Goal: Task Accomplishment & Management: Use online tool/utility

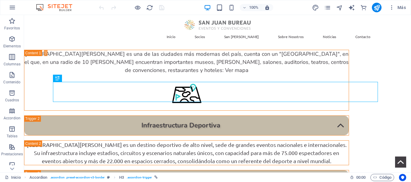
scroll to position [405, 0]
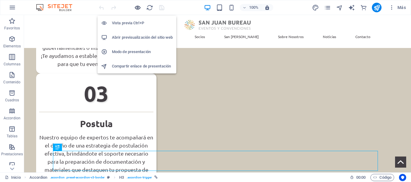
click at [136, 7] on icon "button" at bounding box center [137, 7] width 7 height 7
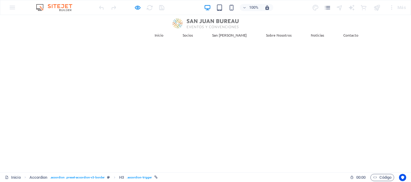
scroll to position [0, 0]
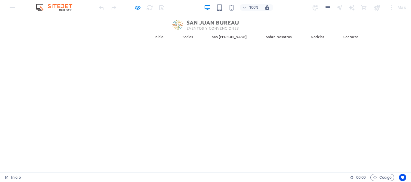
click at [197, 30] on link "Socios" at bounding box center [188, 36] width 20 height 13
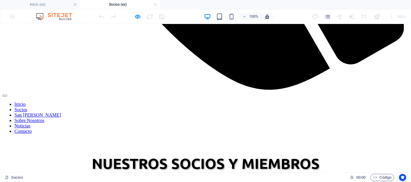
scroll to position [470, 0]
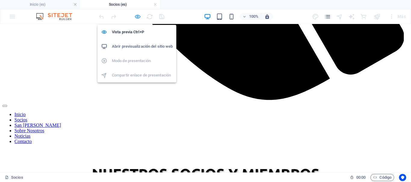
click at [136, 16] on icon "button" at bounding box center [137, 16] width 7 height 7
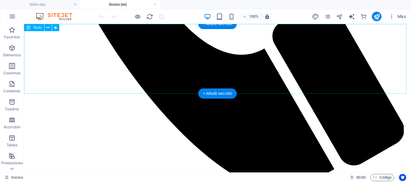
scroll to position [0, 0]
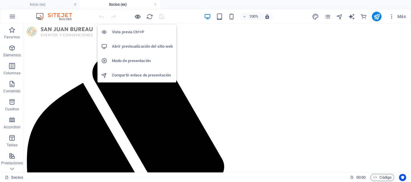
click at [136, 17] on icon "button" at bounding box center [137, 16] width 7 height 7
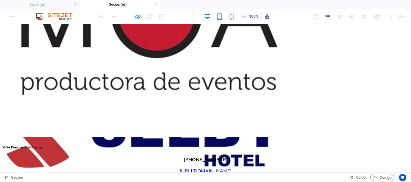
scroll to position [1865, 0]
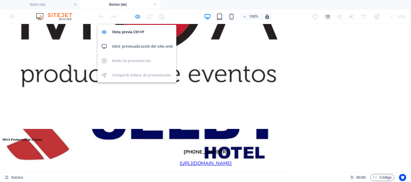
click at [138, 17] on icon "button" at bounding box center [137, 16] width 7 height 7
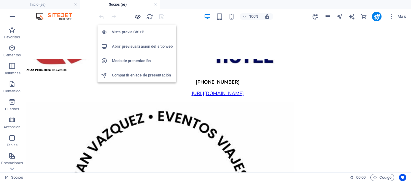
scroll to position [1825, 0]
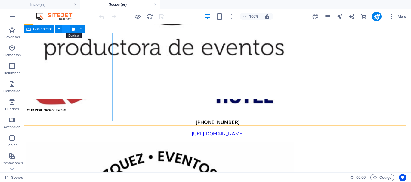
click at [66, 27] on icon at bounding box center [66, 29] width 4 height 6
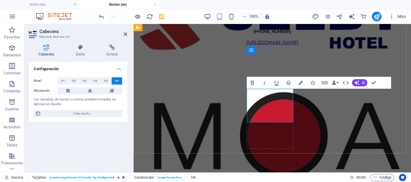
scroll to position [0, 1]
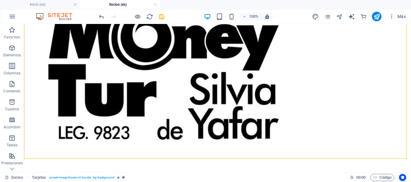
scroll to position [1814, 0]
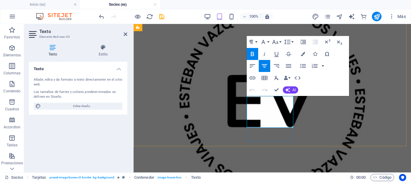
scroll to position [1519, 0]
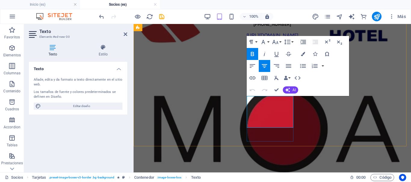
drag, startPoint x: 286, startPoint y: 105, endPoint x: 255, endPoint y: 100, distance: 31.3
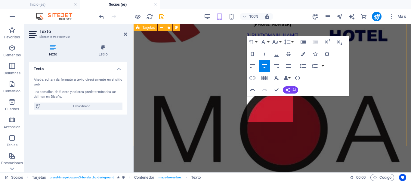
drag, startPoint x: 282, startPoint y: 117, endPoint x: 244, endPoint y: 105, distance: 39.6
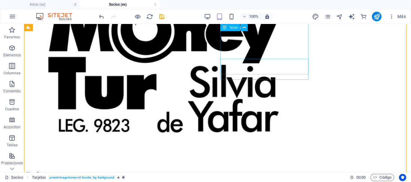
scroll to position [1829, 0]
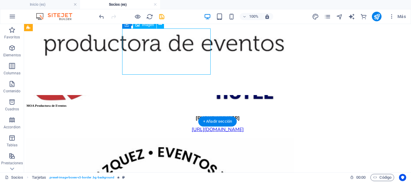
select select "%"
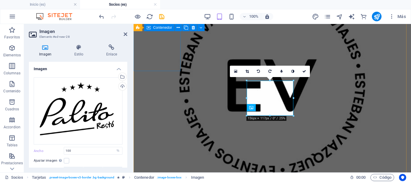
scroll to position [1485, 0]
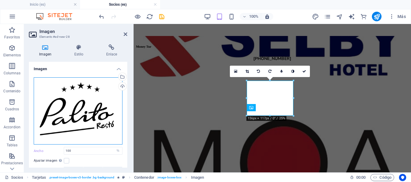
click at [66, 105] on div "Arrastra archivos aquí, haz clic para escoger archivos o selecciona archivos de…" at bounding box center [78, 111] width 89 height 67
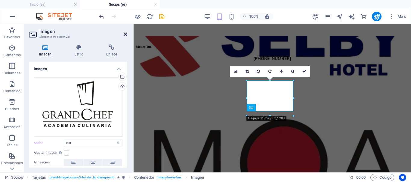
click at [125, 33] on icon at bounding box center [126, 34] width 4 height 5
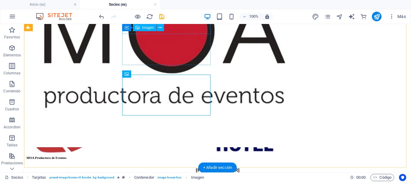
scroll to position [1780, 0]
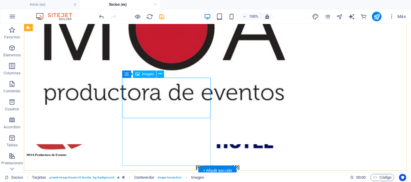
select select "%"
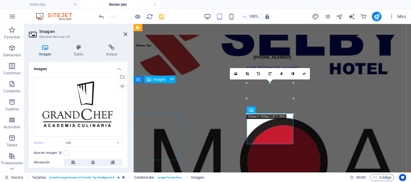
scroll to position [1482, 0]
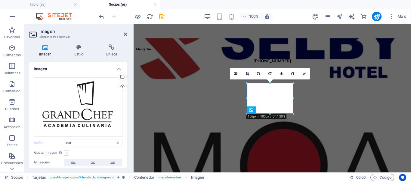
click at [66, 152] on label at bounding box center [66, 153] width 5 height 5
click at [0, 0] on input "Ajustar imagen Ajustar imagen automáticamente a un ancho y alto fijo" at bounding box center [0, 0] width 0 height 0
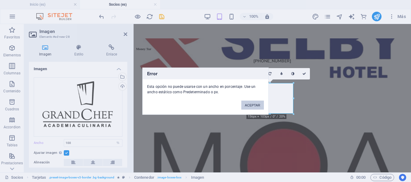
click at [243, 102] on button "ACEPTAR" at bounding box center [252, 105] width 23 height 9
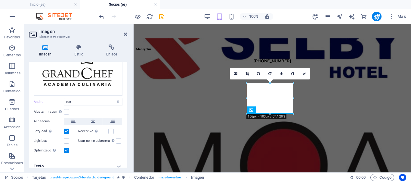
scroll to position [46, 0]
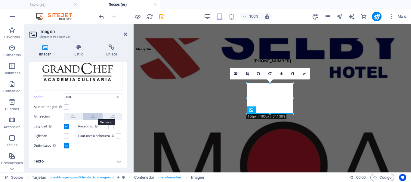
click at [93, 116] on icon at bounding box center [93, 116] width 4 height 7
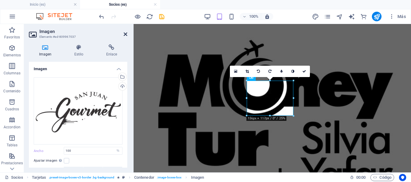
click at [124, 34] on icon at bounding box center [126, 34] width 4 height 5
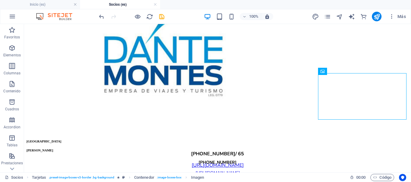
scroll to position [1494, 0]
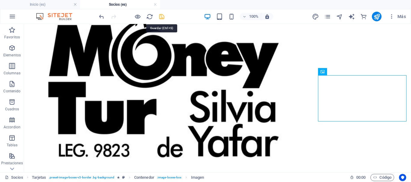
click at [162, 17] on icon "save" at bounding box center [161, 16] width 7 height 7
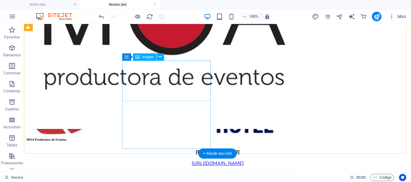
scroll to position [1825, 0]
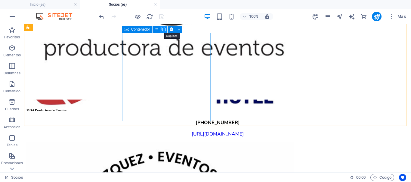
click at [162, 29] on icon at bounding box center [163, 29] width 4 height 6
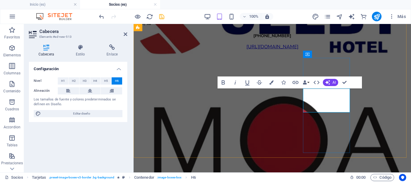
scroll to position [0, 2]
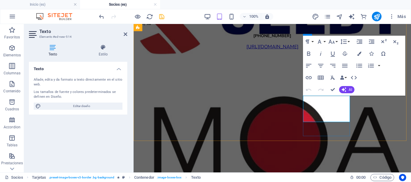
scroll to position [1525, 0]
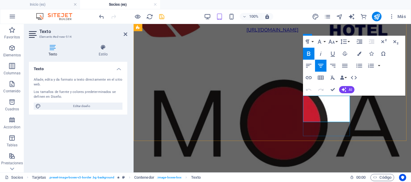
drag, startPoint x: 344, startPoint y: 98, endPoint x: 311, endPoint y: 97, distance: 33.1
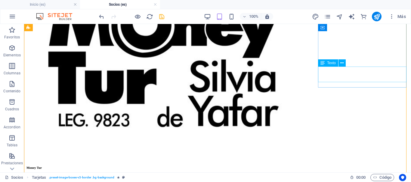
scroll to position [1824, 0]
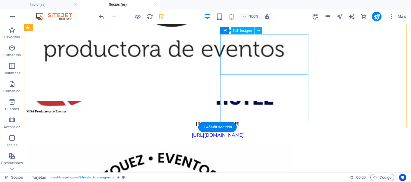
select select "%"
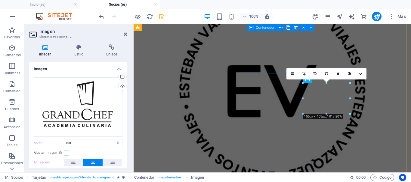
scroll to position [1482, 0]
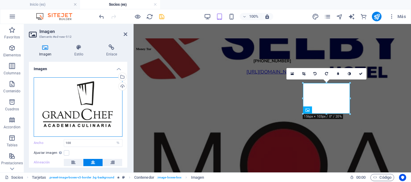
click at [67, 104] on div "Arrastra archivos aquí, haz clic para escoger archivos o selecciona archivos de…" at bounding box center [78, 108] width 89 height 60
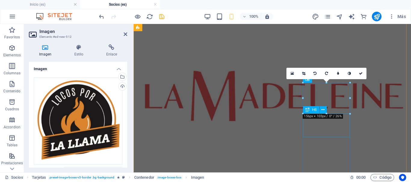
scroll to position [1483, 0]
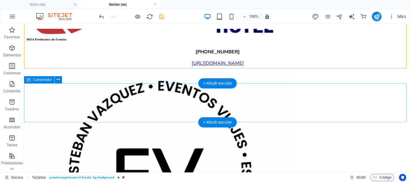
scroll to position [1848, 0]
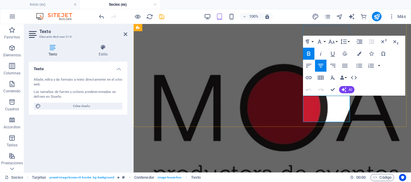
drag, startPoint x: 332, startPoint y: 113, endPoint x: 306, endPoint y: 105, distance: 27.5
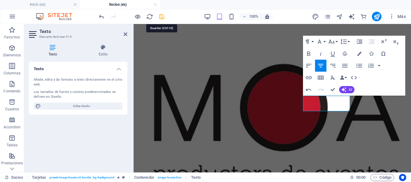
click at [161, 16] on icon "save" at bounding box center [161, 16] width 7 height 7
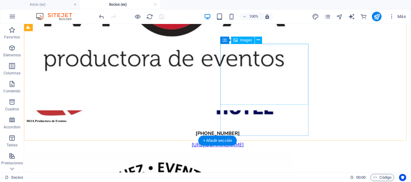
scroll to position [1784, 0]
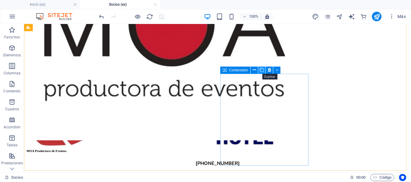
click at [261, 70] on icon at bounding box center [261, 70] width 4 height 6
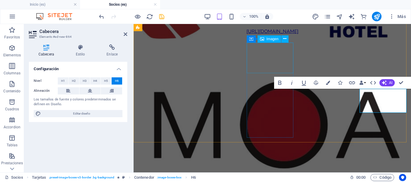
scroll to position [0, 2]
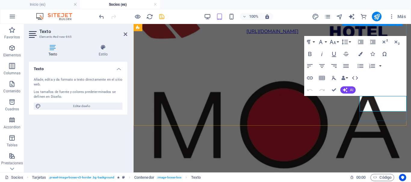
scroll to position [1540, 0]
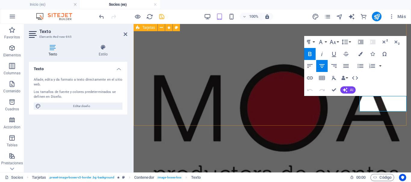
drag, startPoint x: 399, startPoint y: 98, endPoint x: 358, endPoint y: 98, distance: 41.5
drag, startPoint x: 367, startPoint y: 98, endPoint x: 399, endPoint y: 98, distance: 31.9
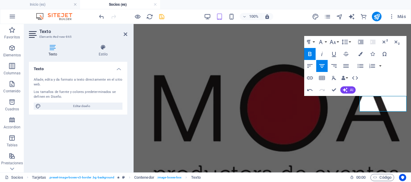
scroll to position [0, 2]
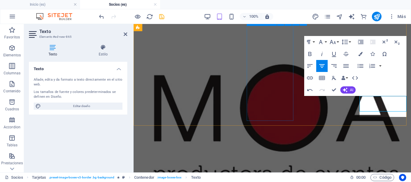
scroll to position [42, 2]
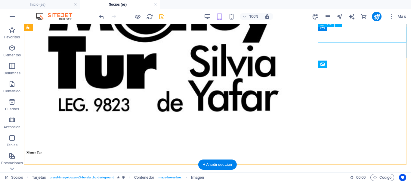
scroll to position [1790, 0]
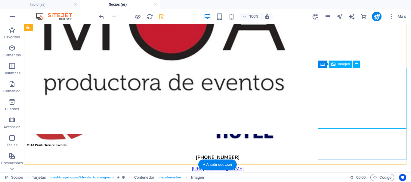
select select "%"
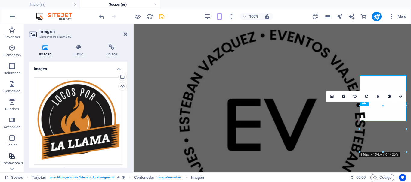
scroll to position [1490, 0]
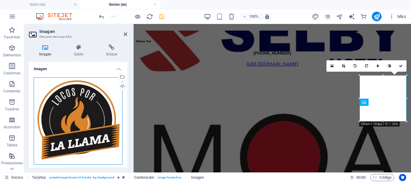
click at [82, 110] on div "Arrastra archivos aquí, haz clic para escoger archivos o selecciona archivos de…" at bounding box center [78, 121] width 89 height 87
click at [82, 110] on body "San [PERSON_NAME] Bureau Inicio (es) Socios (es) Favoritos Elementos Columnas C…" at bounding box center [205, 91] width 411 height 182
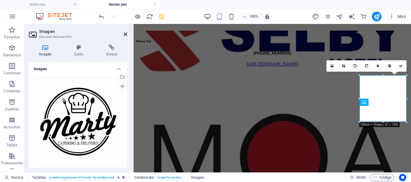
drag, startPoint x: 124, startPoint y: 33, endPoint x: 171, endPoint y: 92, distance: 75.0
click at [124, 33] on icon at bounding box center [126, 34] width 4 height 5
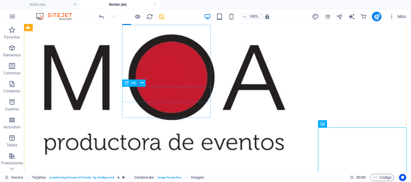
scroll to position [1700, 0]
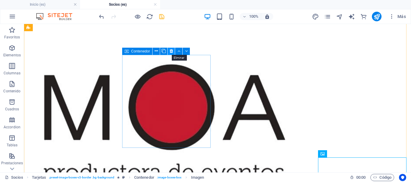
click at [172, 51] on icon at bounding box center [170, 51] width 3 height 6
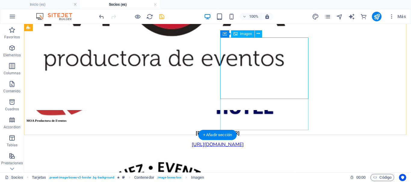
scroll to position [1820, 0]
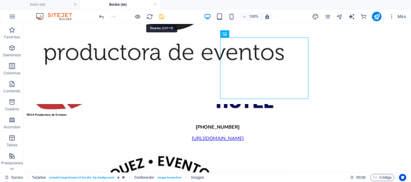
drag, startPoint x: 159, startPoint y: 16, endPoint x: 122, endPoint y: 45, distance: 47.3
click at [159, 16] on icon "save" at bounding box center [161, 16] width 7 height 7
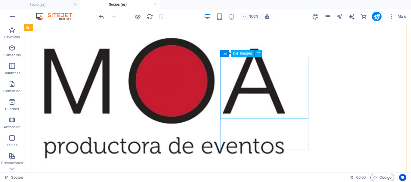
scroll to position [1670, 0]
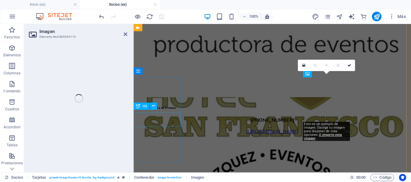
select select "px"
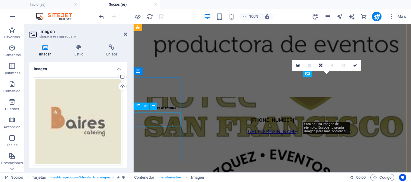
scroll to position [1396, 0]
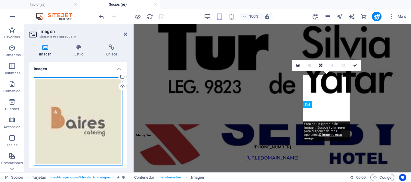
click at [83, 112] on div "Arrastra archivos aquí, haz clic para escoger archivos o selecciona archivos de…" at bounding box center [78, 122] width 89 height 89
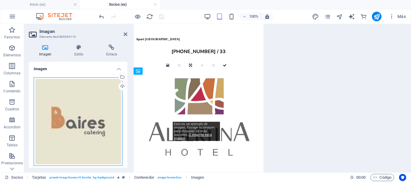
click at [83, 112] on div "Arrastra archivos aquí, haz clic para escoger archivos o selecciona archivos de…" at bounding box center [78, 122] width 89 height 89
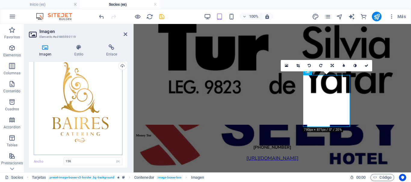
scroll to position [30, 0]
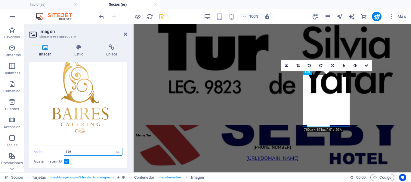
click at [90, 151] on input "156" at bounding box center [93, 151] width 58 height 7
drag, startPoint x: 80, startPoint y: 149, endPoint x: 56, endPoint y: 151, distance: 23.2
click at [56, 151] on div "Ancho 156 Predeterminado automático px rem % em vh vw" at bounding box center [78, 152] width 89 height 8
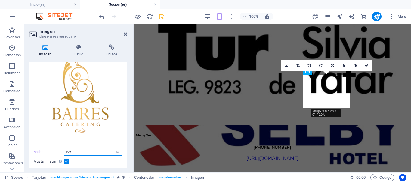
drag, startPoint x: 75, startPoint y: 153, endPoint x: 61, endPoint y: 153, distance: 14.1
click at [61, 153] on div "Ancho 100 Predeterminado automático px rem % em vh vw" at bounding box center [78, 152] width 89 height 8
type input "130"
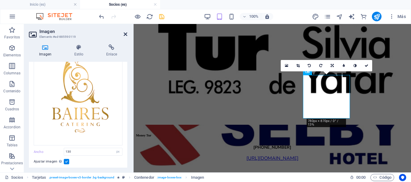
click at [124, 35] on icon at bounding box center [126, 34] width 4 height 5
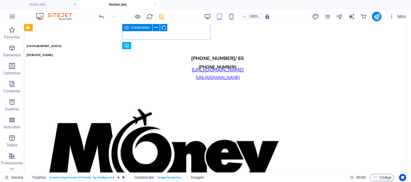
scroll to position [1706, 0]
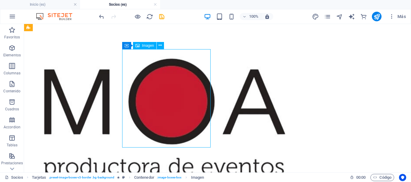
select select "px"
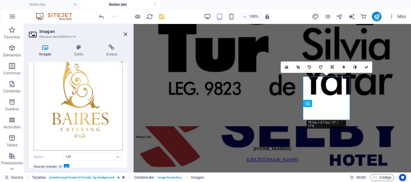
scroll to position [60, 0]
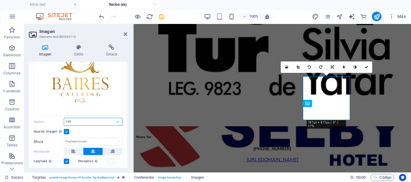
click at [79, 120] on input "130" at bounding box center [93, 121] width 58 height 7
drag, startPoint x: 75, startPoint y: 121, endPoint x: 67, endPoint y: 120, distance: 7.8
click at [67, 120] on input "130" at bounding box center [93, 121] width 58 height 7
type input "1"
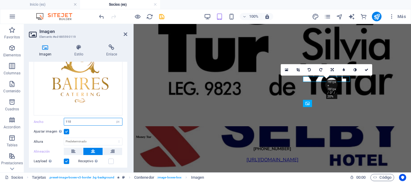
type input "110"
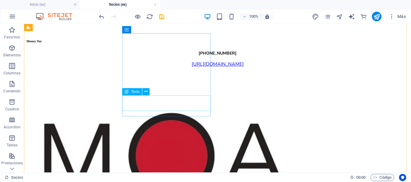
scroll to position [1614, 0]
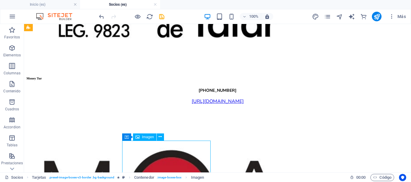
select select "px"
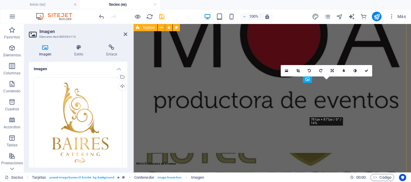
scroll to position [1391, 0]
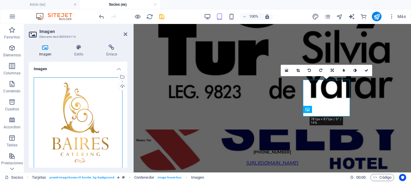
click at [92, 147] on div "Arrastra archivos aquí, haz clic para escoger archivos o selecciona archivos de…" at bounding box center [78, 127] width 89 height 99
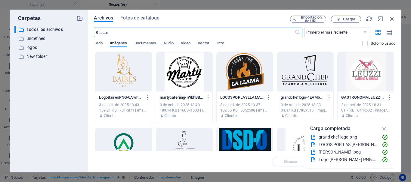
scroll to position [7571, 0]
drag, startPoint x: 392, startPoint y: 19, endPoint x: 99, endPoint y: 81, distance: 299.4
click at [392, 19] on icon "button" at bounding box center [391, 19] width 7 height 7
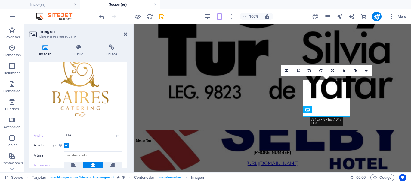
scroll to position [60, 0]
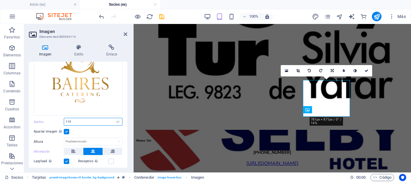
click at [76, 121] on input "110" at bounding box center [93, 121] width 58 height 7
type input "1"
type input "100"
click at [67, 132] on label at bounding box center [66, 131] width 5 height 5
click at [0, 0] on input "Ajustar imagen Ajustar imagen automáticamente a un ancho y alto fijo" at bounding box center [0, 0] width 0 height 0
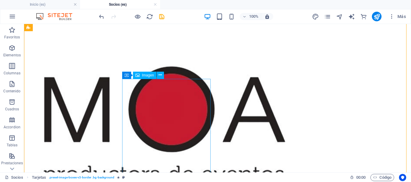
scroll to position [1727, 0]
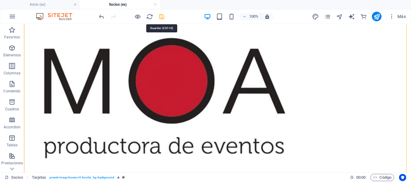
click at [161, 15] on icon "save" at bounding box center [161, 16] width 7 height 7
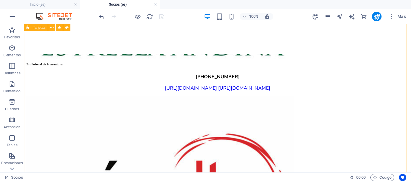
scroll to position [2388, 0]
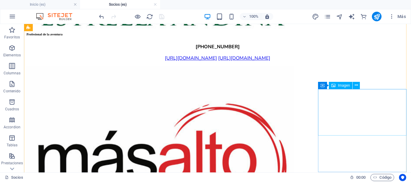
select select "%"
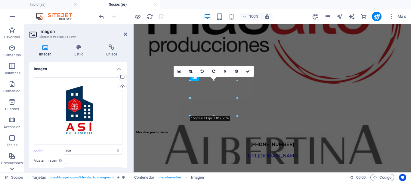
scroll to position [2050, 0]
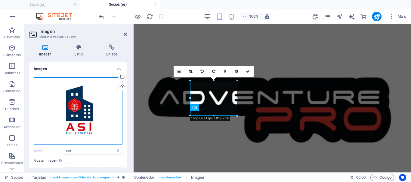
click at [86, 110] on div "Arrastra archivos aquí, haz clic para escoger archivos o selecciona archivos de…" at bounding box center [78, 111] width 89 height 67
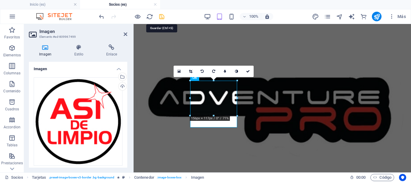
click at [162, 19] on icon "save" at bounding box center [161, 16] width 7 height 7
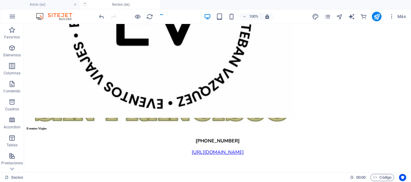
scroll to position [2409, 0]
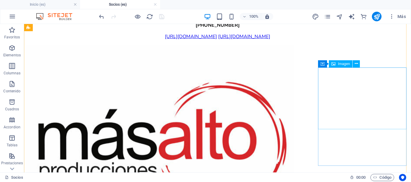
select select "%"
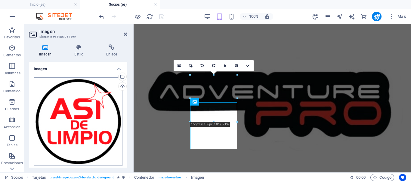
scroll to position [75, 0]
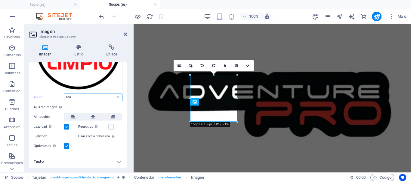
click at [77, 95] on input "100" at bounding box center [93, 97] width 58 height 7
type input "1"
type input "90"
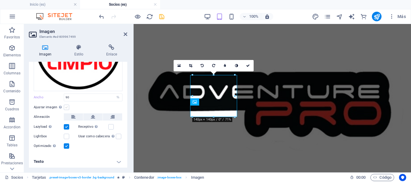
click at [68, 109] on label at bounding box center [66, 107] width 5 height 5
click at [0, 0] on input "Ajustar imagen Ajustar imagen automáticamente a un ancho y alto fijo" at bounding box center [0, 0] width 0 height 0
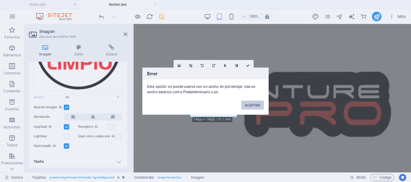
click at [252, 102] on button "ACEPTAR" at bounding box center [252, 105] width 23 height 9
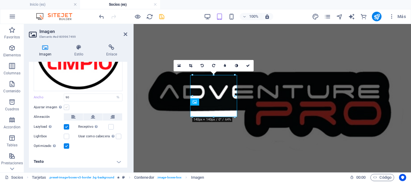
click at [67, 107] on label at bounding box center [66, 107] width 5 height 5
click at [0, 0] on input "Ajustar imagen Ajustar imagen automáticamente a un ancho y alto fijo" at bounding box center [0, 0] width 0 height 0
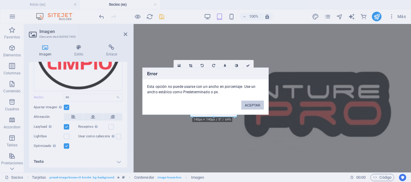
click at [248, 107] on button "ACEPTAR" at bounding box center [252, 105] width 23 height 9
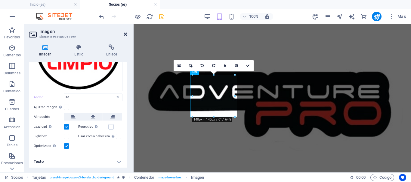
drag, startPoint x: 126, startPoint y: 34, endPoint x: 104, endPoint y: 10, distance: 33.2
click at [126, 34] on icon at bounding box center [126, 34] width 4 height 5
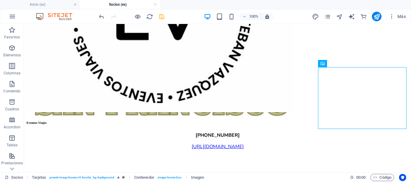
scroll to position [2409, 0]
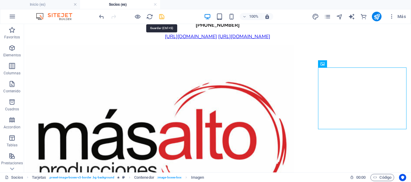
click at [161, 17] on icon "save" at bounding box center [161, 16] width 7 height 7
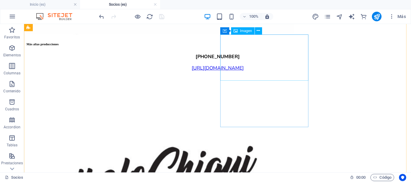
scroll to position [2650, 0]
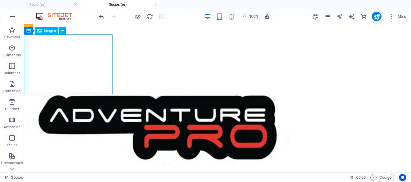
select select "%"
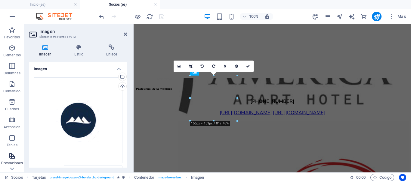
scroll to position [2153, 0]
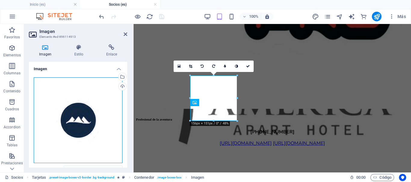
click at [73, 111] on div "Arrastra archivos aquí, haz clic para escoger archivos o selecciona archivos de…" at bounding box center [78, 121] width 89 height 86
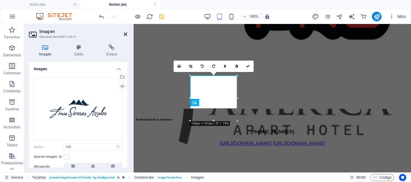
click at [125, 35] on icon at bounding box center [126, 34] width 4 height 5
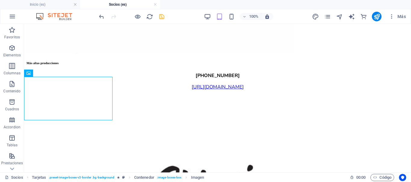
scroll to position [2607, 0]
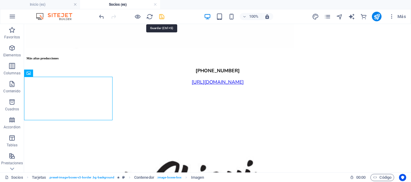
click at [159, 18] on icon "save" at bounding box center [161, 16] width 7 height 7
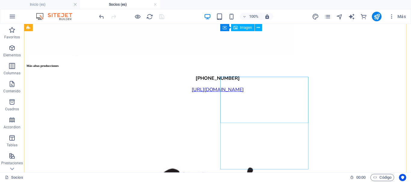
scroll to position [2517, 0]
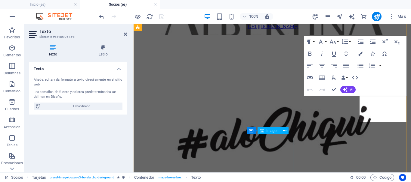
scroll to position [2094, 0]
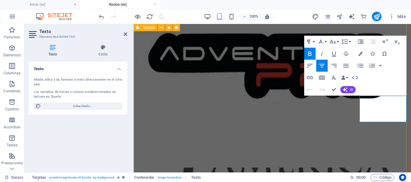
drag, startPoint x: 398, startPoint y: 115, endPoint x: 359, endPoint y: 104, distance: 41.0
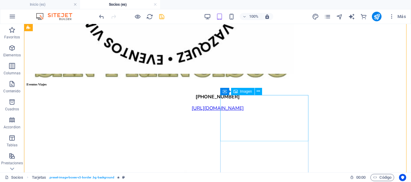
scroll to position [2490, 0]
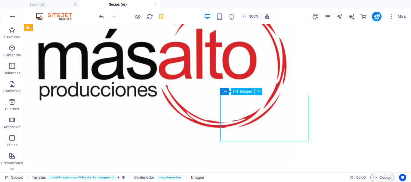
select select "%"
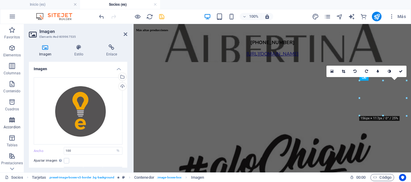
scroll to position [2050, 0]
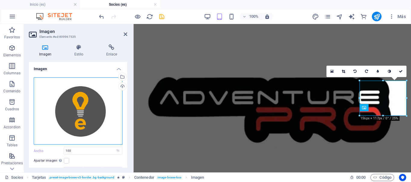
click at [89, 98] on div "Arrastra archivos aquí, haz clic para escoger archivos o selecciona archivos de…" at bounding box center [78, 111] width 89 height 67
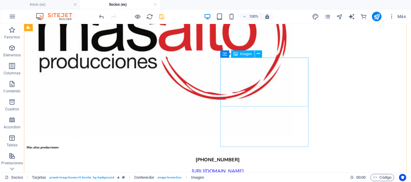
scroll to position [2530, 0]
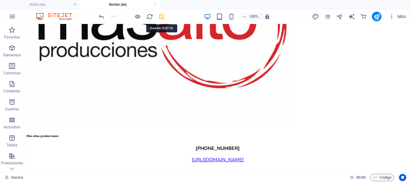
click at [159, 15] on icon "save" at bounding box center [161, 16] width 7 height 7
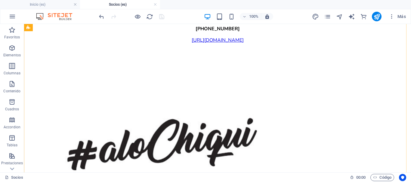
scroll to position [2650, 0]
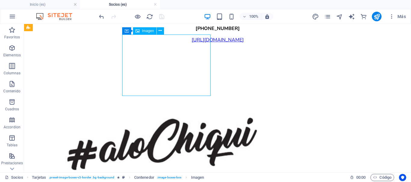
select select "%"
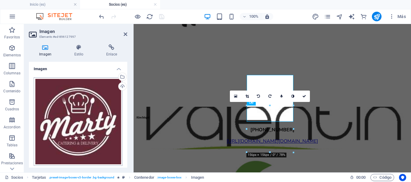
scroll to position [2154, 0]
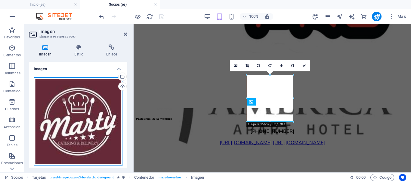
click at [71, 108] on div "Arrastra archivos aquí, haz clic para escoger archivos o selecciona archivos de…" at bounding box center [78, 122] width 89 height 89
click at [71, 108] on body "San [PERSON_NAME] Bureau Inicio (es) Socios (es) Favoritos Elementos Columnas C…" at bounding box center [205, 91] width 411 height 182
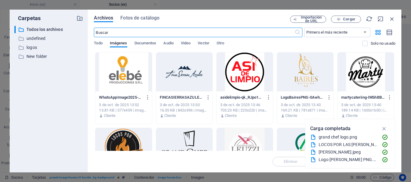
scroll to position [12102, 0]
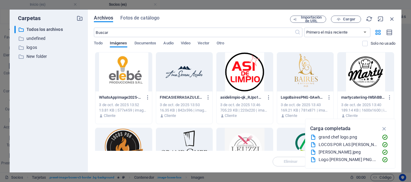
click at [371, 73] on div at bounding box center [365, 72] width 56 height 39
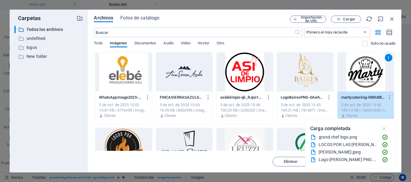
click at [383, 130] on icon "button" at bounding box center [383, 129] width 7 height 7
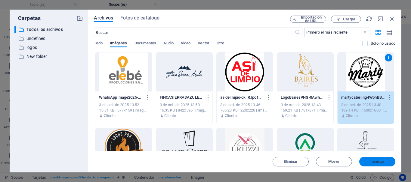
drag, startPoint x: 370, startPoint y: 163, endPoint x: 190, endPoint y: 145, distance: 181.0
click at [370, 163] on span "Insertar" at bounding box center [377, 162] width 14 height 4
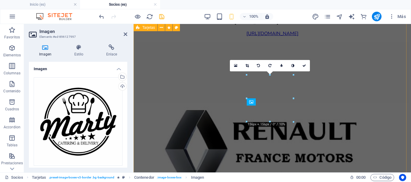
scroll to position [2154, 0]
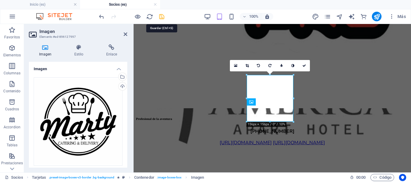
drag, startPoint x: 160, startPoint y: 17, endPoint x: 24, endPoint y: 143, distance: 185.6
click at [160, 17] on icon "save" at bounding box center [161, 16] width 7 height 7
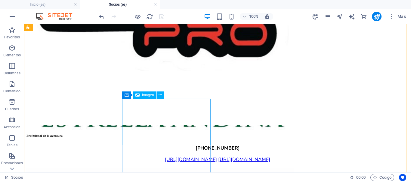
scroll to position [2226, 0]
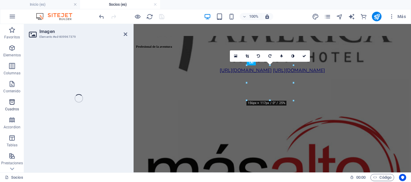
scroll to position [1885, 0]
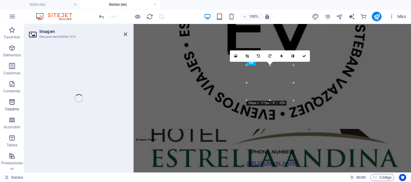
select select "%"
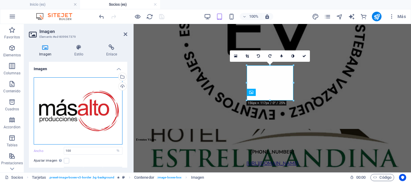
click at [71, 117] on div "Arrastra archivos aquí, haz clic para escoger archivos o selecciona archivos de…" at bounding box center [78, 111] width 89 height 67
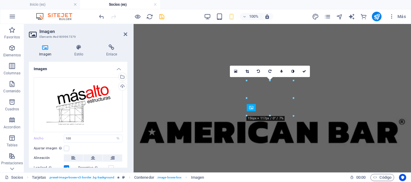
scroll to position [1870, 0]
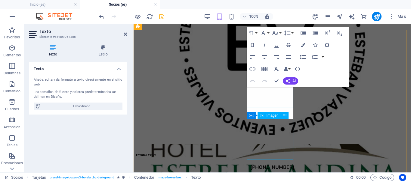
scroll to position [1916, 0]
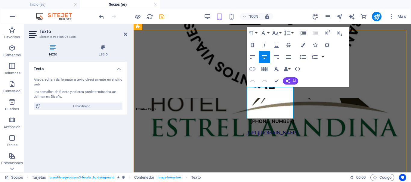
drag, startPoint x: 275, startPoint y: 111, endPoint x: 247, endPoint y: 98, distance: 30.8
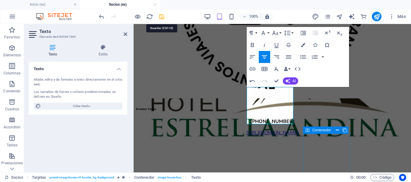
click at [161, 15] on icon "save" at bounding box center [161, 16] width 7 height 7
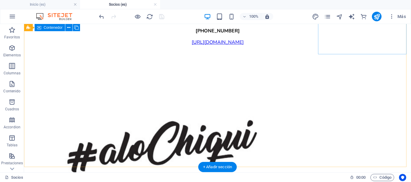
scroll to position [2768, 0]
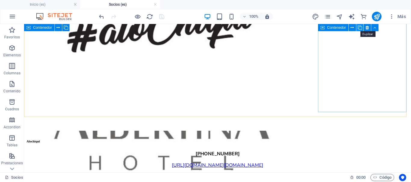
click at [360, 29] on icon at bounding box center [359, 28] width 4 height 6
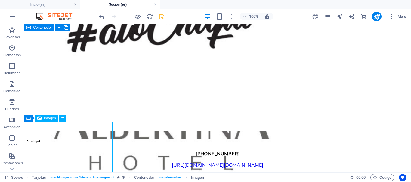
select select "%"
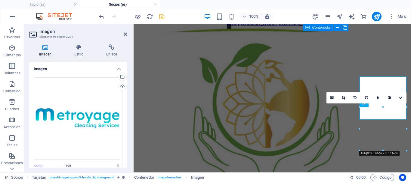
scroll to position [2243, 0]
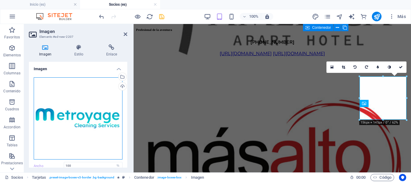
click at [79, 116] on div "Arrastra archivos aquí, haz clic para escoger archivos o selecciona archivos de…" at bounding box center [78, 119] width 89 height 82
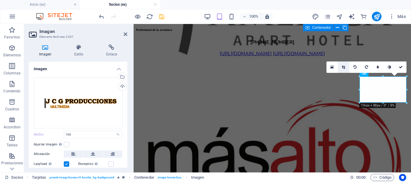
click at [342, 68] on icon at bounding box center [342, 68] width 3 height 4
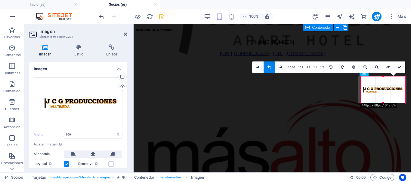
click at [362, 91] on div "180 170 160 150 140 130 120 110 100 90 80 70 60 50 40 30 20 10 0 -10 -20 -30 -4…" at bounding box center [382, 90] width 44 height 26
click at [403, 90] on div "180 170 160 150 140 130 120 110 100 90 80 70 60 50 40 30 20 10 0 -10 -20 -30 -4…" at bounding box center [383, 90] width 44 height 26
click at [399, 67] on icon at bounding box center [399, 68] width 4 height 4
type input "147"
select select "px"
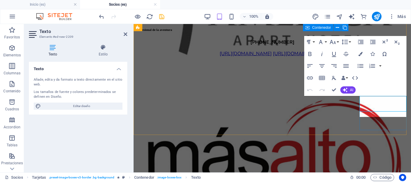
scroll to position [2274, 0]
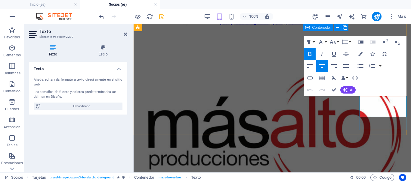
drag, startPoint x: 400, startPoint y: 100, endPoint x: 367, endPoint y: 100, distance: 32.8
drag, startPoint x: 392, startPoint y: 111, endPoint x: 362, endPoint y: 105, distance: 30.6
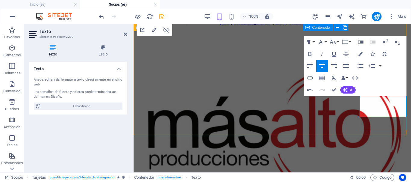
scroll to position [47, 1]
click at [158, 18] on icon "save" at bounding box center [161, 16] width 7 height 7
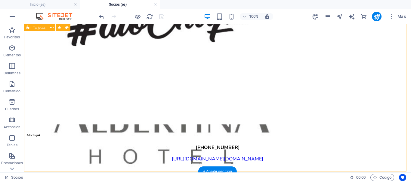
scroll to position [2821, 0]
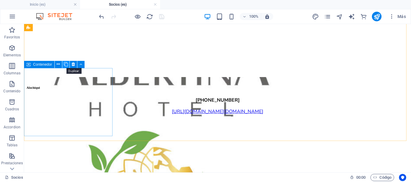
click at [66, 63] on icon at bounding box center [66, 64] width 4 height 6
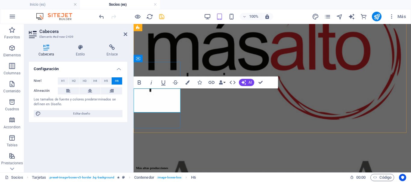
scroll to position [0, 1]
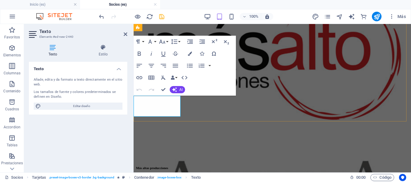
scroll to position [2368, 0]
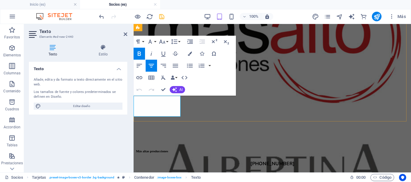
drag, startPoint x: 327, startPoint y: 118, endPoint x: 141, endPoint y: 98, distance: 187.6
drag, startPoint x: 175, startPoint y: 108, endPoint x: 133, endPoint y: 105, distance: 41.3
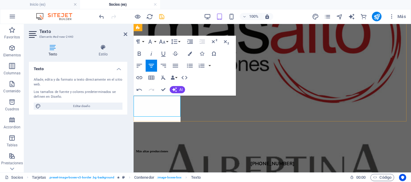
scroll to position [93, 1]
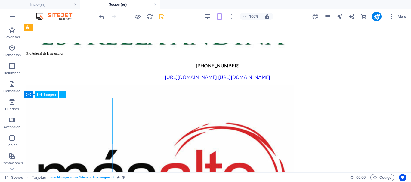
scroll to position [2854, 0]
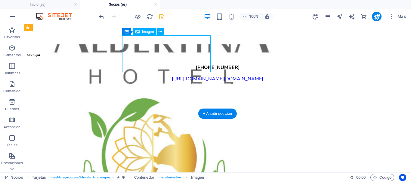
select select "px"
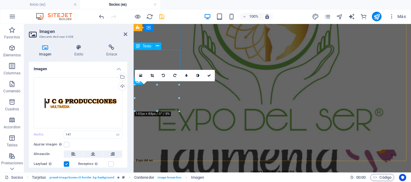
scroll to position [2329, 0]
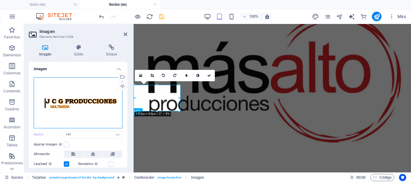
click at [55, 109] on div "Arrastra archivos aquí, haz clic para escoger archivos o selecciona archivos de…" at bounding box center [78, 103] width 89 height 51
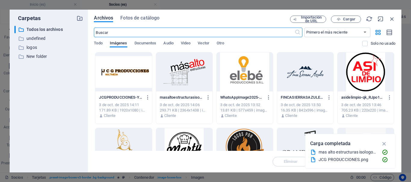
scroll to position [13223, 0]
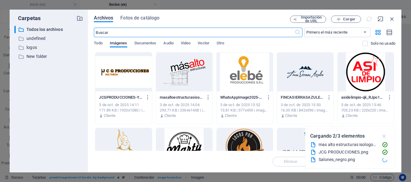
click at [384, 138] on icon "button" at bounding box center [383, 136] width 7 height 7
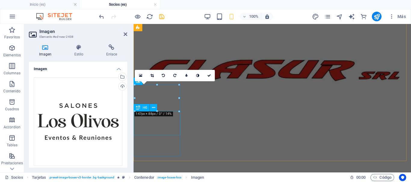
scroll to position [2329, 0]
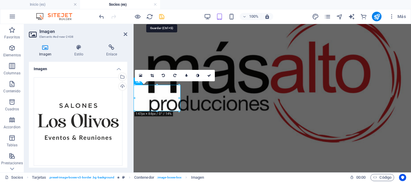
click at [163, 14] on icon "save" at bounding box center [161, 16] width 7 height 7
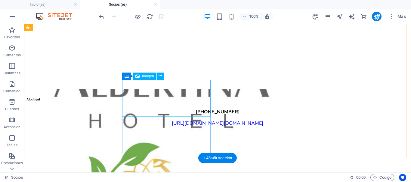
scroll to position [2750, 0]
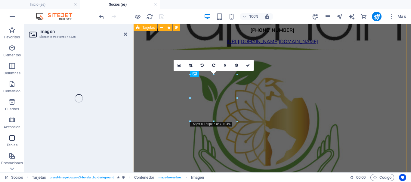
select select "%"
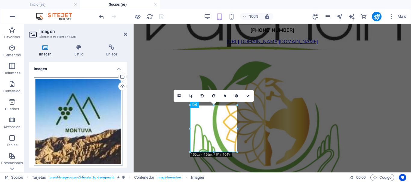
scroll to position [2245, 0]
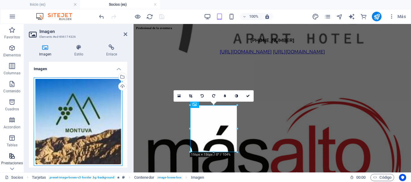
drag, startPoint x: 80, startPoint y: 95, endPoint x: 6, endPoint y: 154, distance: 94.1
click at [80, 95] on div "Arrastra archivos aquí, haz clic para escoger archivos o selecciona archivos de…" at bounding box center [78, 122] width 89 height 89
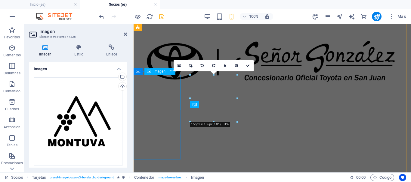
scroll to position [2244, 0]
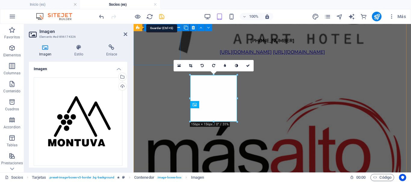
click at [159, 17] on icon "save" at bounding box center [161, 16] width 7 height 7
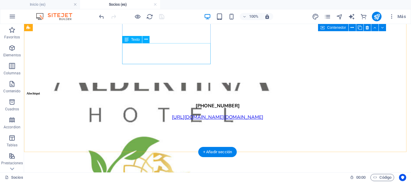
scroll to position [2804, 0]
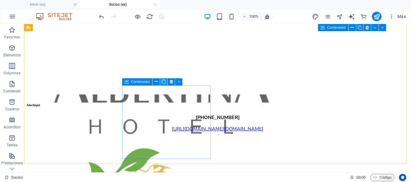
click at [165, 81] on icon at bounding box center [163, 82] width 4 height 6
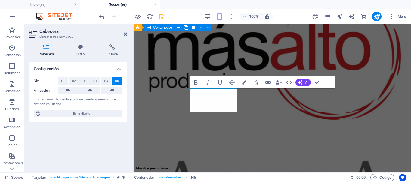
scroll to position [0, 1]
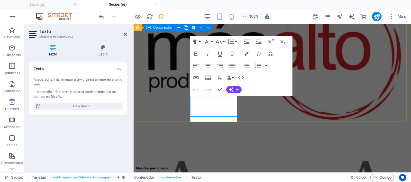
scroll to position [2368, 0]
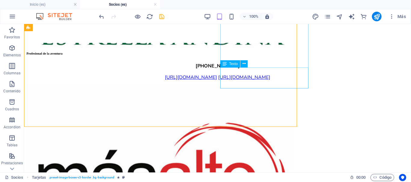
scroll to position [2854, 0]
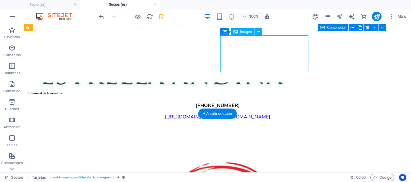
select select "px"
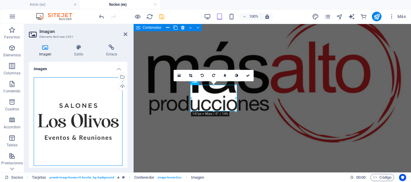
click at [85, 113] on div "Arrastra archivos aquí, haz clic para escoger archivos o selecciona archivos de…" at bounding box center [78, 122] width 89 height 89
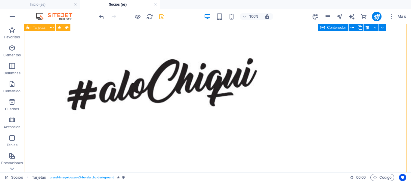
scroll to position [2844, 0]
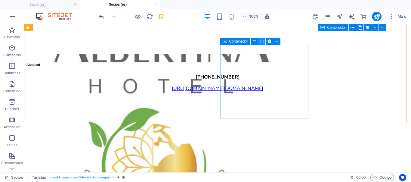
click at [262, 41] on icon at bounding box center [261, 41] width 4 height 6
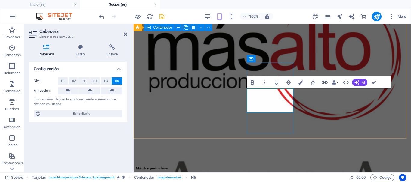
scroll to position [0, 2]
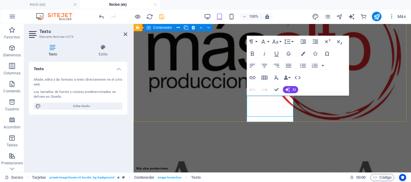
scroll to position [2368, 0]
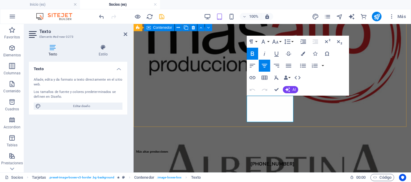
drag, startPoint x: 282, startPoint y: 99, endPoint x: 253, endPoint y: 99, distance: 28.5
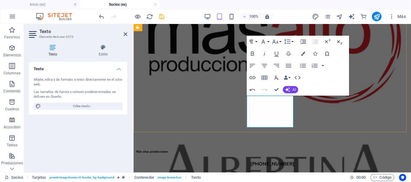
drag, startPoint x: 277, startPoint y: 120, endPoint x: 246, endPoint y: 108, distance: 33.5
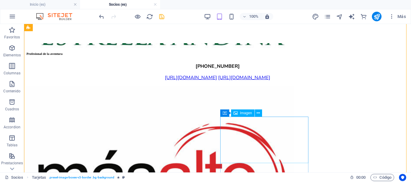
scroll to position [2851, 0]
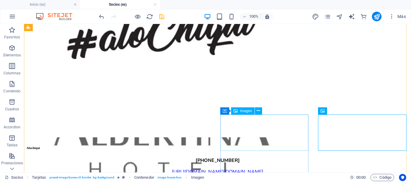
scroll to position [2791, 0]
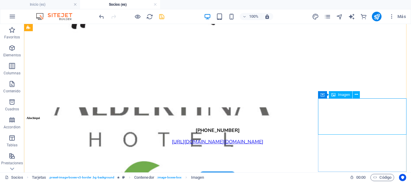
select select "px"
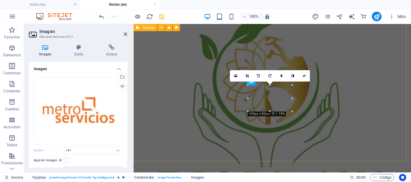
scroll to position [2328, 0]
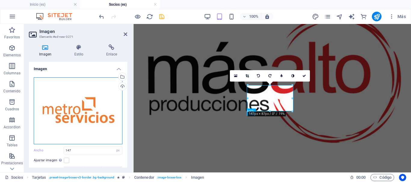
click at [103, 108] on div "Arrastra archivos aquí, haz clic para escoger archivos o selecciona archivos de…" at bounding box center [78, 111] width 89 height 67
click at [93, 103] on div "Arrastra archivos aquí, haz clic para escoger archivos o selecciona archivos de…" at bounding box center [78, 111] width 89 height 67
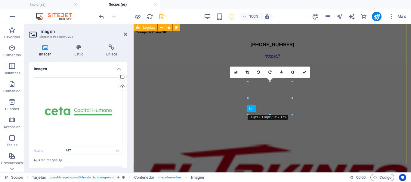
scroll to position [2332, 0]
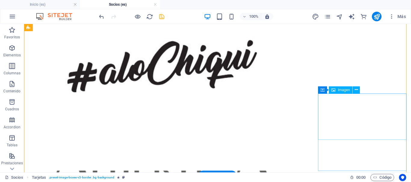
scroll to position [2818, 0]
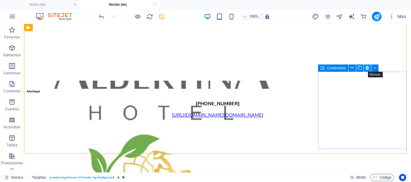
click at [366, 68] on icon at bounding box center [366, 68] width 3 height 6
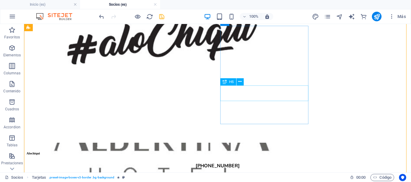
scroll to position [2698, 0]
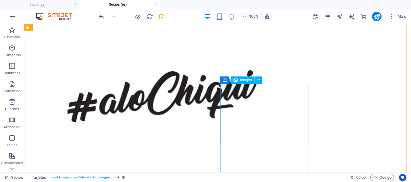
select select "%"
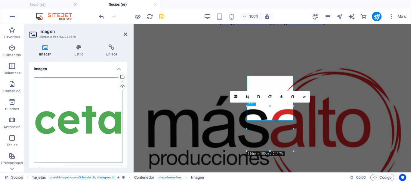
scroll to position [2244, 0]
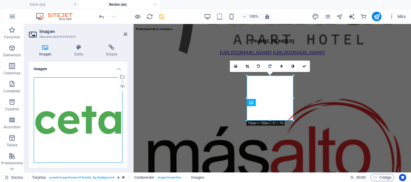
click at [60, 112] on div "Arrastra archivos aquí, haz clic para escoger archivos o selecciona archivos de…" at bounding box center [78, 121] width 89 height 86
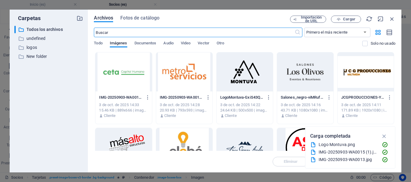
scroll to position [12871, 0]
click at [126, 72] on div at bounding box center [123, 72] width 56 height 39
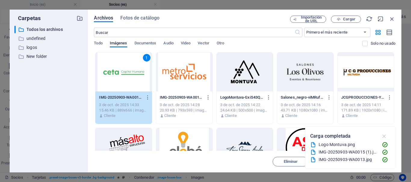
click at [384, 137] on icon "button" at bounding box center [383, 136] width 7 height 7
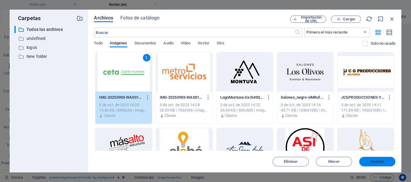
click at [380, 160] on span "Insertar" at bounding box center [377, 162] width 14 height 4
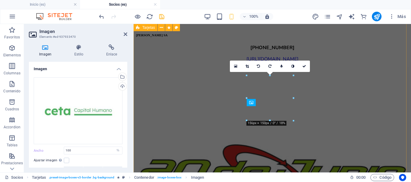
scroll to position [2244, 0]
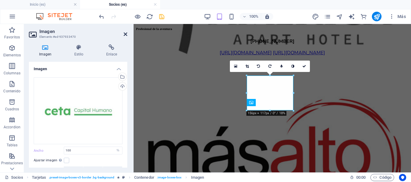
click at [126, 35] on icon at bounding box center [126, 34] width 4 height 5
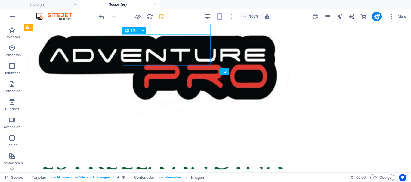
click at [163, 15] on icon "save" at bounding box center [161, 16] width 7 height 7
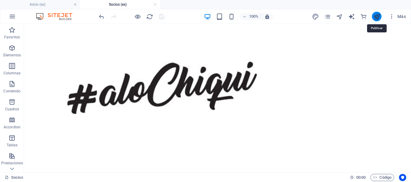
click at [377, 17] on icon "publish" at bounding box center [376, 16] width 7 height 7
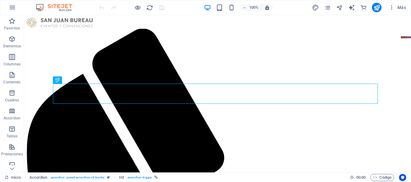
scroll to position [495, 0]
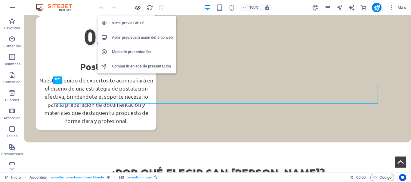
click at [139, 9] on icon "button" at bounding box center [137, 7] width 7 height 7
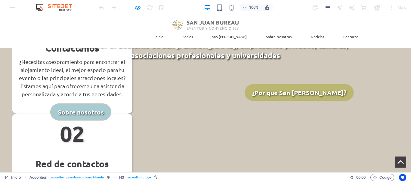
scroll to position [170, 0]
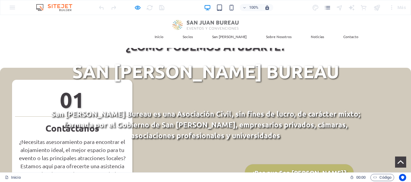
click at [197, 30] on link "Socios" at bounding box center [188, 36] width 20 height 13
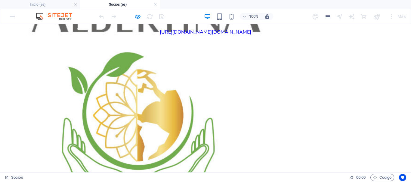
scroll to position [3024, 0]
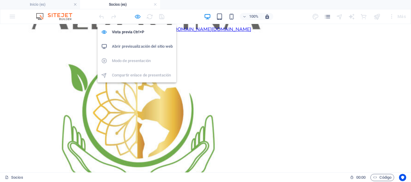
click at [136, 16] on icon "button" at bounding box center [137, 16] width 7 height 7
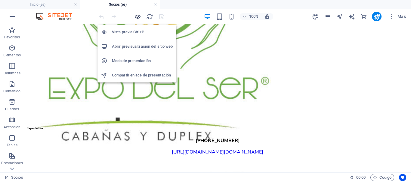
scroll to position [2955, 0]
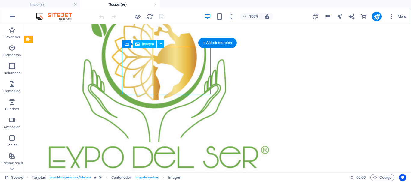
select select "%"
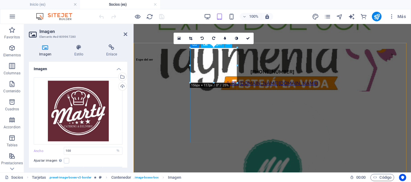
scroll to position [2475, 0]
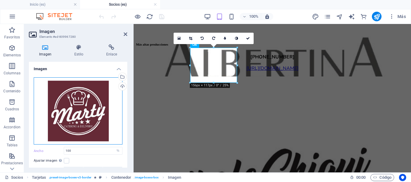
click at [77, 90] on div "Arrastra archivos aquí, haz clic para escoger archivos o selecciona archivos de…" at bounding box center [78, 111] width 89 height 67
click at [77, 90] on body "San Juan Bureau Inicio (es) Socios (es) Favoritos Elementos Columnas Contenido …" at bounding box center [205, 91] width 411 height 182
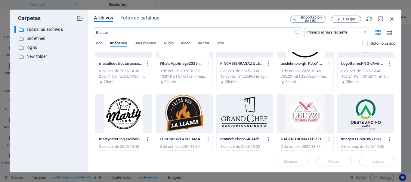
scroll to position [120, 0]
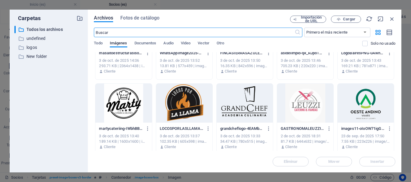
click at [122, 101] on div at bounding box center [123, 103] width 56 height 39
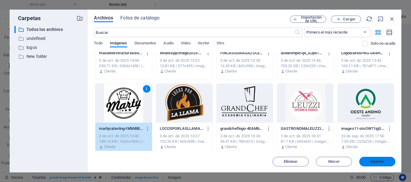
click at [384, 161] on span "Insertar" at bounding box center [376, 162] width 31 height 4
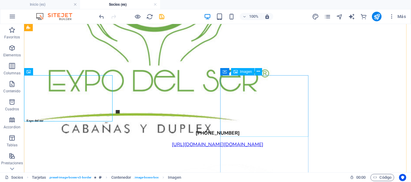
scroll to position [3037, 0]
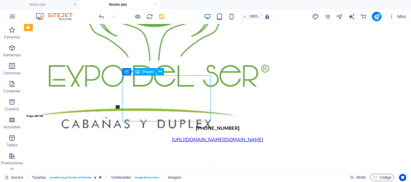
select select "%"
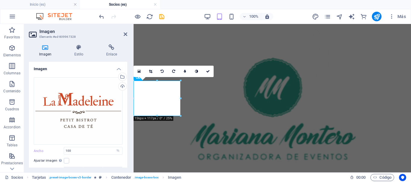
scroll to position [2547, 0]
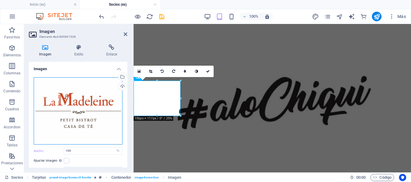
click at [70, 96] on div "Arrastra archivos aquí, haz clic para escoger archivos o selecciona archivos de…" at bounding box center [78, 111] width 89 height 67
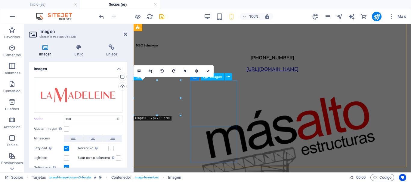
scroll to position [2548, 0]
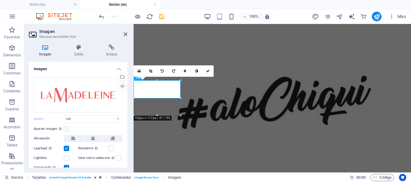
click at [65, 128] on label at bounding box center [66, 129] width 5 height 5
click at [0, 0] on input "Ajustar imagen Ajustar imagen automáticamente a un ancho y alto fijo" at bounding box center [0, 0] width 0 height 0
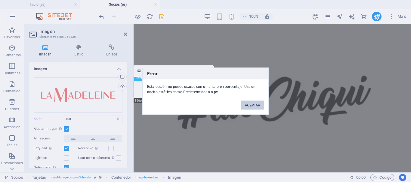
click at [256, 105] on button "ACEPTAR" at bounding box center [252, 105] width 23 height 9
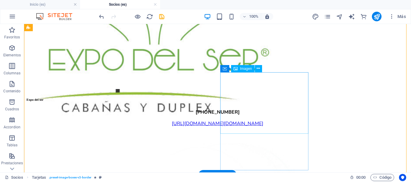
scroll to position [3068, 0]
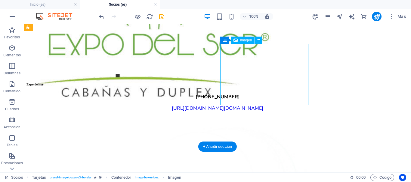
select select "%"
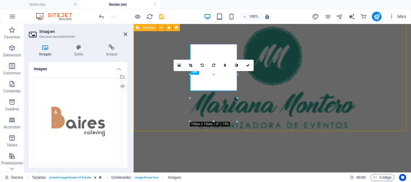
scroll to position [2553, 0]
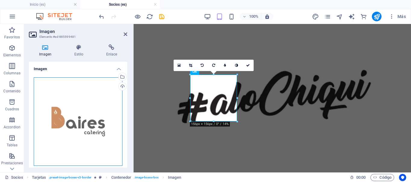
click at [68, 126] on div "Arrastra archivos aquí, haz clic para escoger archivos o selecciona archivos de…" at bounding box center [78, 122] width 89 height 89
click at [68, 126] on body "San Juan Bureau Inicio (es) Socios (es) Favoritos Elementos Columnas Contenido …" at bounding box center [205, 91] width 411 height 182
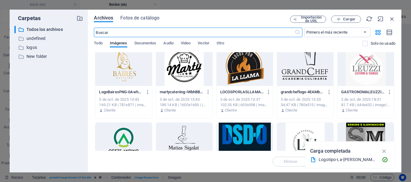
scroll to position [150, 0]
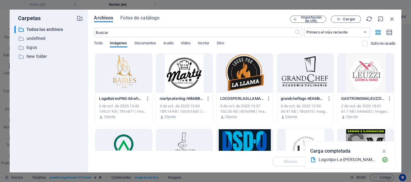
click at [124, 73] on div at bounding box center [123, 73] width 56 height 39
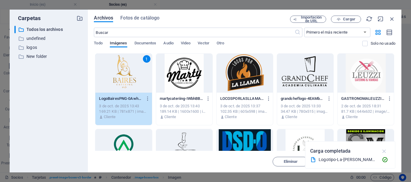
click at [382, 151] on icon "button" at bounding box center [383, 151] width 7 height 7
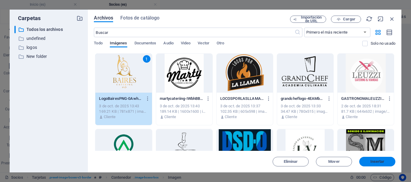
click at [380, 162] on span "Insertar" at bounding box center [377, 162] width 14 height 4
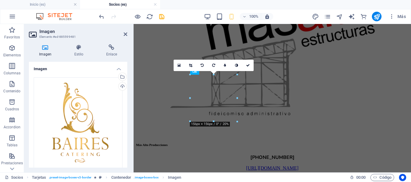
scroll to position [2553, 0]
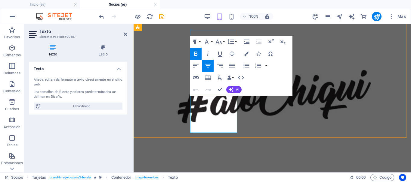
scroll to position [2599, 0]
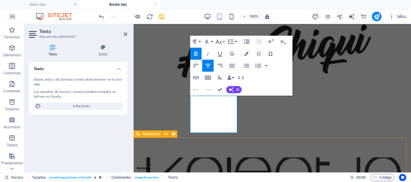
drag, startPoint x: 195, startPoint y: 105, endPoint x: 236, endPoint y: 142, distance: 54.9
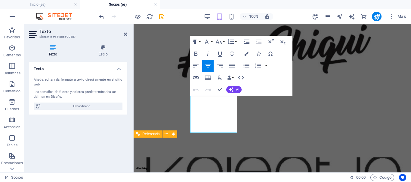
scroll to position [189, 2]
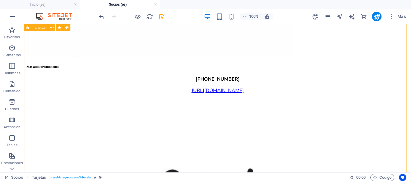
scroll to position [3012, 0]
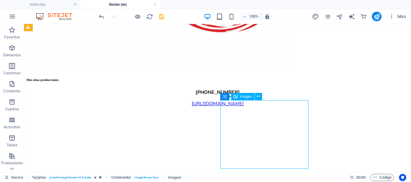
select select "%"
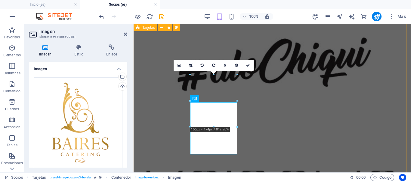
scroll to position [2556, 0]
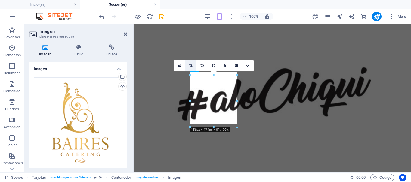
click at [189, 67] on icon at bounding box center [190, 66] width 3 height 4
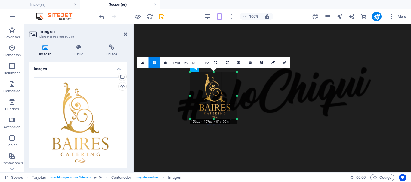
drag, startPoint x: 214, startPoint y: 124, endPoint x: 213, endPoint y: 119, distance: 5.1
click at [213, 119] on div at bounding box center [213, 119] width 47 height 2
click at [214, 74] on div "180 170 160 150 140 130 120 110 100 90 80 70 60 50 40 30 20 10 0 -10 -20 -30 -4…" at bounding box center [213, 95] width 47 height 46
click at [283, 61] on link at bounding box center [283, 62] width 11 height 11
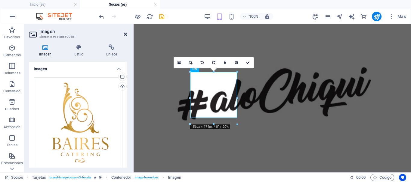
click at [124, 32] on icon at bounding box center [126, 34] width 4 height 5
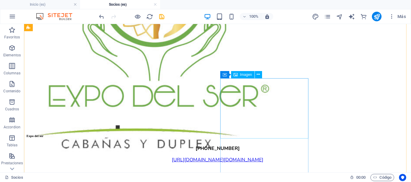
scroll to position [3014, 0]
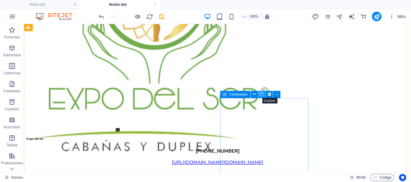
click at [258, 92] on button at bounding box center [261, 94] width 7 height 7
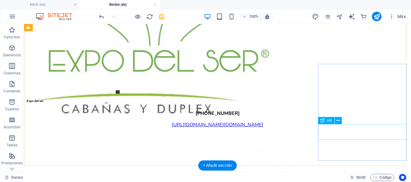
scroll to position [3074, 0]
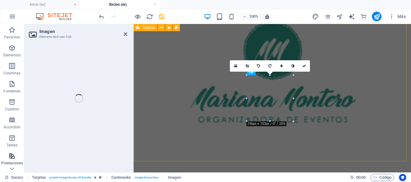
select select "%"
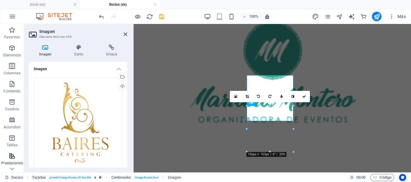
scroll to position [2553, 0]
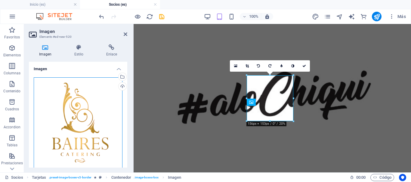
click at [52, 111] on div "Arrastra archivos aquí, haz clic para escoger archivos o selecciona archivos de…" at bounding box center [78, 127] width 89 height 99
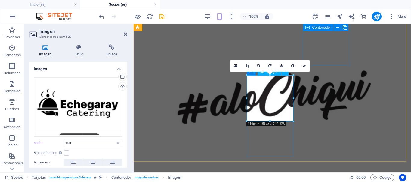
click at [245, 67] on icon at bounding box center [246, 66] width 3 height 4
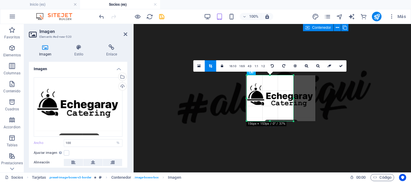
drag, startPoint x: 246, startPoint y: 99, endPoint x: 236, endPoint y: 98, distance: 10.2
click at [293, 100] on div "180 170 160 150 140 130 120 110 100 90 80 70 60 50 40 30 20 10 0 -10 -20 -30 -4…" at bounding box center [269, 98] width 47 height 46
drag, startPoint x: 293, startPoint y: 99, endPoint x: 288, endPoint y: 103, distance: 6.2
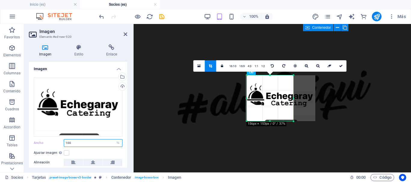
click at [78, 142] on input "100" at bounding box center [93, 143] width 58 height 7
click at [269, 118] on div at bounding box center [269, 119] width 47 height 2
click at [78, 142] on input "100" at bounding box center [93, 143] width 58 height 7
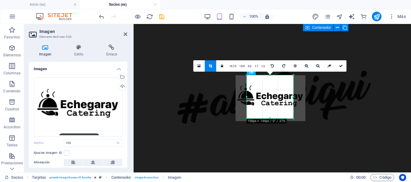
drag, startPoint x: 273, startPoint y: 99, endPoint x: 263, endPoint y: 99, distance: 9.9
click at [263, 99] on div at bounding box center [270, 98] width 70 height 46
click at [198, 66] on icon at bounding box center [198, 66] width 3 height 4
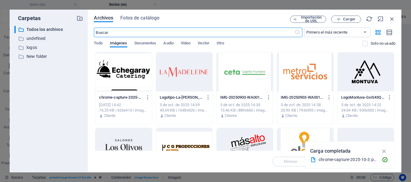
scroll to position [14414, 0]
click at [135, 72] on div at bounding box center [123, 72] width 56 height 39
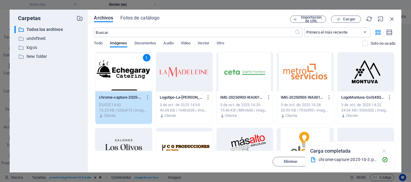
click at [383, 152] on icon "button" at bounding box center [383, 151] width 7 height 7
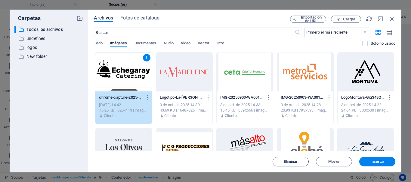
click at [289, 161] on span "Eliminar" at bounding box center [290, 162] width 14 height 4
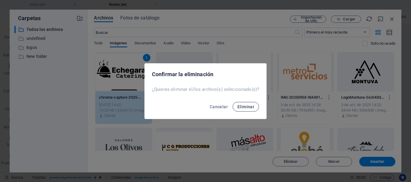
click at [246, 107] on span "Eliminar" at bounding box center [245, 107] width 17 height 5
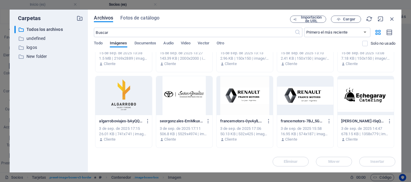
scroll to position [421, 0]
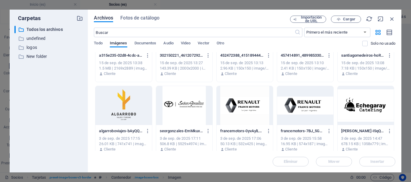
click at [369, 108] on div at bounding box center [365, 105] width 56 height 39
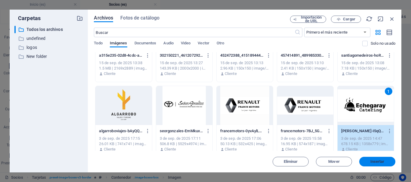
click at [374, 163] on span "Insertar" at bounding box center [377, 162] width 14 height 4
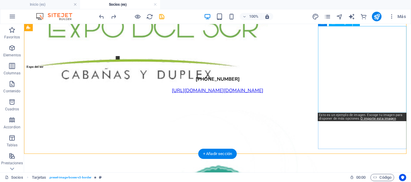
scroll to position [3098, 0]
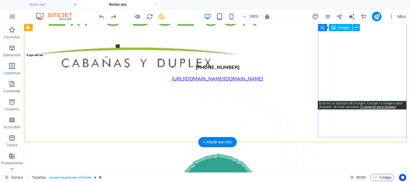
select select "%"
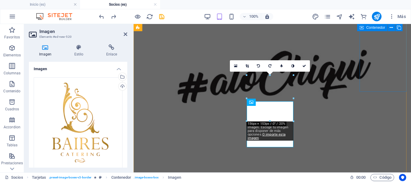
scroll to position [2553, 0]
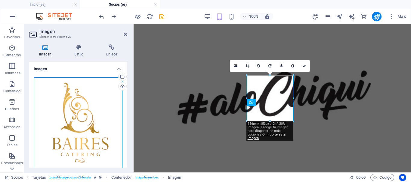
click at [92, 113] on div "Arrastra archivos aquí, haz clic para escoger archivos o selecciona archivos de…" at bounding box center [78, 127] width 89 height 99
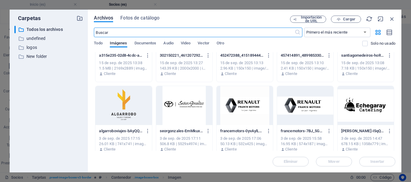
scroll to position [451, 0]
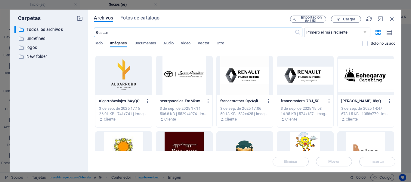
click at [357, 78] on div at bounding box center [365, 75] width 56 height 39
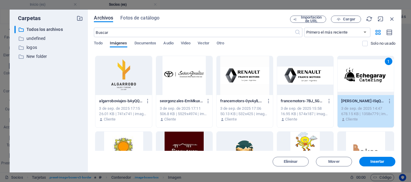
click at [366, 77] on div "1" at bounding box center [365, 75] width 56 height 39
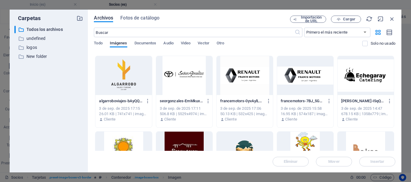
click at [365, 73] on div at bounding box center [365, 75] width 56 height 39
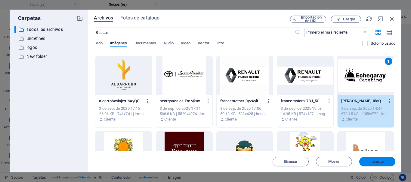
click at [379, 163] on span "Insertar" at bounding box center [377, 162] width 14 height 4
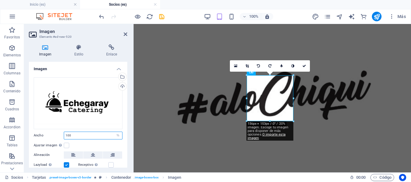
drag, startPoint x: 76, startPoint y: 136, endPoint x: 56, endPoint y: 135, distance: 20.2
click at [56, 135] on div "Ancho 100 Predeterminado automático px rem % em vh vw" at bounding box center [78, 136] width 89 height 8
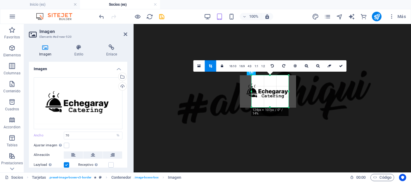
drag, startPoint x: 287, startPoint y: 92, endPoint x: 293, endPoint y: 93, distance: 6.0
click at [289, 93] on div "180 170 160 150 140 130 120 110 100 90 80 70 60 50 40 30 20 10 0 -10 -20 -30 -4…" at bounding box center [269, 91] width 37 height 32
type input "123"
select select "px"
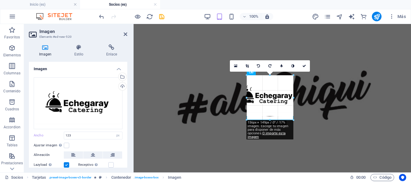
drag, startPoint x: 252, startPoint y: 93, endPoint x: 117, endPoint y: 71, distance: 136.5
type input "155"
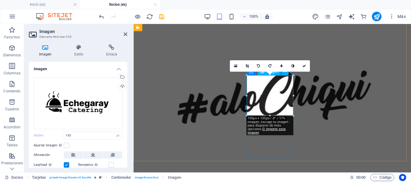
click at [76, 134] on input "155" at bounding box center [93, 135] width 58 height 7
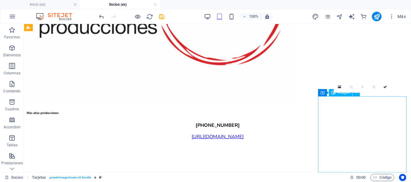
scroll to position [3015, 0]
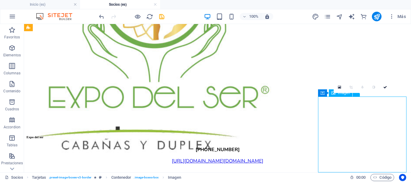
select select "px"
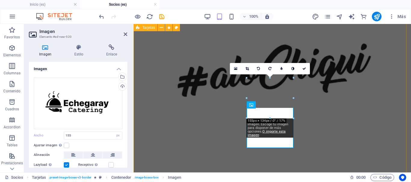
scroll to position [2550, 0]
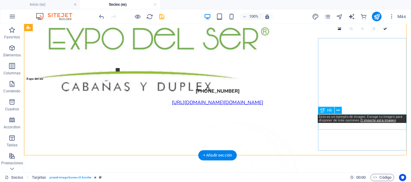
scroll to position [3105, 0]
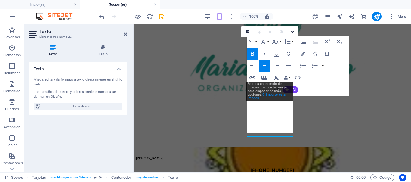
scroll to position [2587, 0]
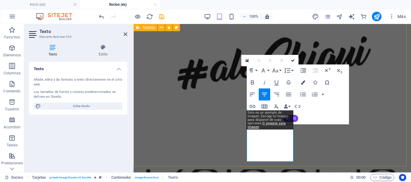
scroll to position [2527, 0]
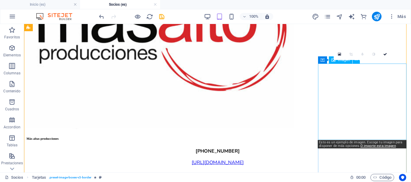
scroll to position [3116, 0]
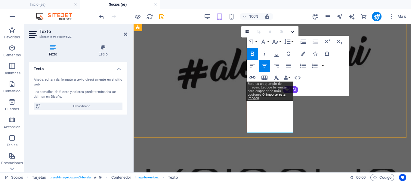
scroll to position [2587, 0]
drag, startPoint x: 287, startPoint y: 99, endPoint x: 268, endPoint y: 98, distance: 18.7
click at [268, 98] on div "Esto es un ejemplo de imagen. Escoge tu imagen para disponer de más opciones. O…" at bounding box center [269, 91] width 47 height 19
drag, startPoint x: 252, startPoint y: 104, endPoint x: 389, endPoint y: 122, distance: 138.3
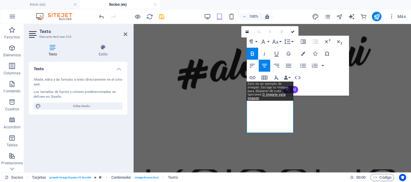
scroll to position [0, 0]
drag, startPoint x: 251, startPoint y: 103, endPoint x: 301, endPoint y: 135, distance: 59.1
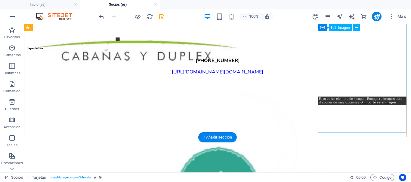
scroll to position [3086, 0]
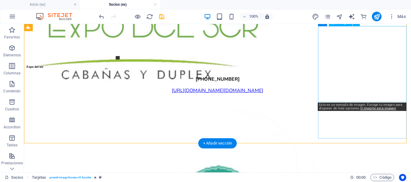
select select "px"
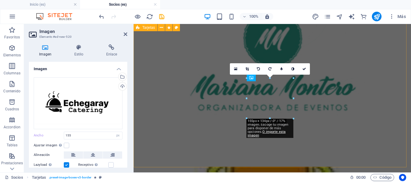
scroll to position [2550, 0]
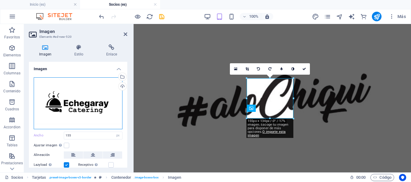
click at [72, 102] on div "Arrastra archivos aquí, haz clic para escoger archivos o selecciona archivos de…" at bounding box center [78, 104] width 89 height 52
click at [72, 102] on body "San Juan Bureau Inicio (es) Socios (es) Favoritos Elementos Columnas Contenido …" at bounding box center [205, 91] width 411 height 182
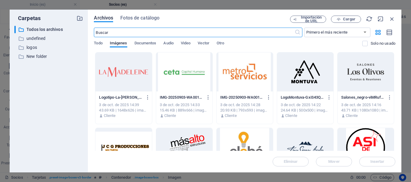
type input "100"
select select "%"
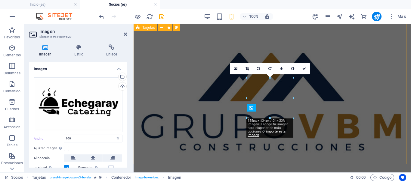
scroll to position [2550, 0]
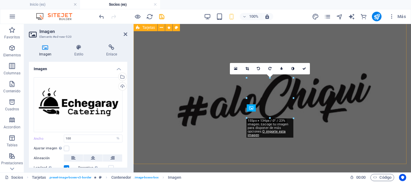
type input "155"
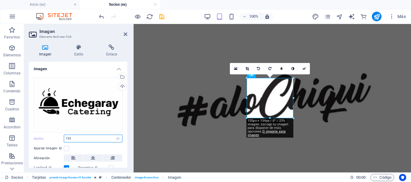
click at [79, 139] on input "155" at bounding box center [93, 138] width 58 height 7
drag, startPoint x: 75, startPoint y: 139, endPoint x: 58, endPoint y: 140, distance: 16.9
click at [58, 140] on div "Ancho 155 Predeterminado automático px rem % em vh vw" at bounding box center [78, 139] width 89 height 8
click at [118, 139] on select "Predeterminado automático px rem % em vh vw" at bounding box center [118, 138] width 8 height 7
select select "%"
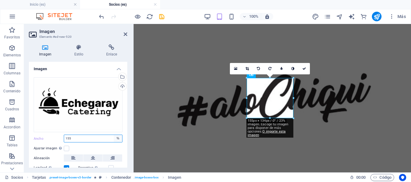
click at [114, 135] on select "Predeterminado automático px rem % em vh vw" at bounding box center [118, 138] width 8 height 7
click at [78, 137] on input "99.5" at bounding box center [93, 138] width 58 height 7
drag, startPoint x: 78, startPoint y: 139, endPoint x: 58, endPoint y: 139, distance: 20.4
click at [58, 139] on div "Ancho 99.5 Predeterminado automático px rem % em vh vw" at bounding box center [78, 139] width 89 height 8
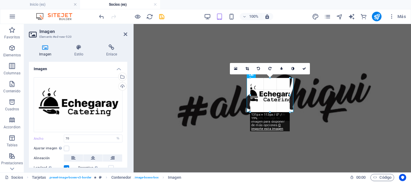
drag, startPoint x: 286, startPoint y: 92, endPoint x: 159, endPoint y: 68, distance: 129.1
type input "131"
select select "px"
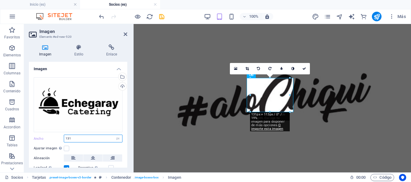
drag, startPoint x: 72, startPoint y: 139, endPoint x: 62, endPoint y: 139, distance: 9.9
click at [62, 139] on div "Ancho 131 Predeterminado automático px rem % em vh vw" at bounding box center [78, 139] width 89 height 8
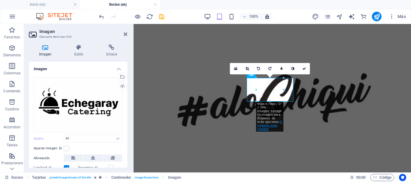
click at [265, 125] on link "O importe esta imagen" at bounding box center [269, 125] width 25 height 11
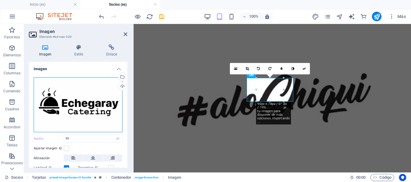
click at [89, 108] on div "Arrastra archivos aquí, haz clic para escoger archivos o selecciona archivos de…" at bounding box center [78, 105] width 89 height 55
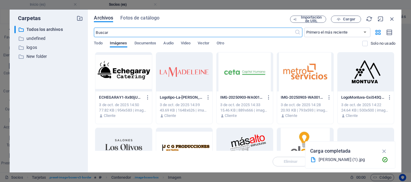
scroll to position [14447, 0]
type input "100"
select select "%"
